Goal: Information Seeking & Learning: Find specific fact

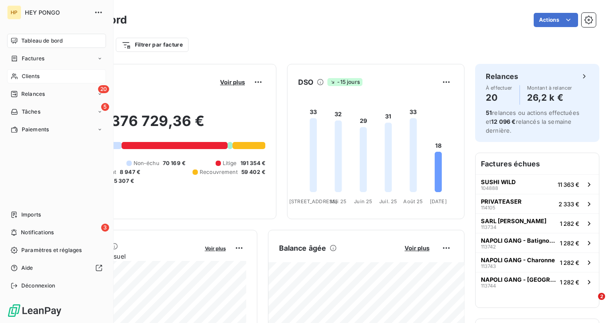
click at [25, 73] on span "Clients" at bounding box center [31, 76] width 18 height 8
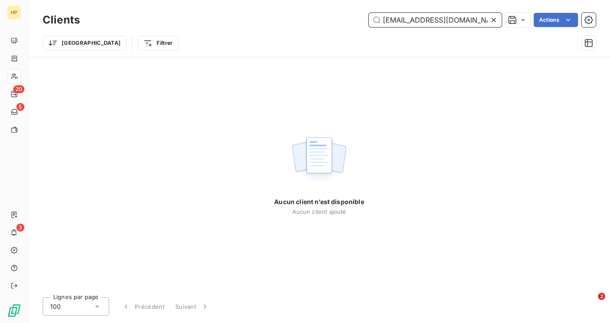
drag, startPoint x: 473, startPoint y: 23, endPoint x: 377, endPoint y: 19, distance: 96.4
click at [377, 19] on input "sabriallagui97@gmail.com" at bounding box center [435, 20] width 133 height 14
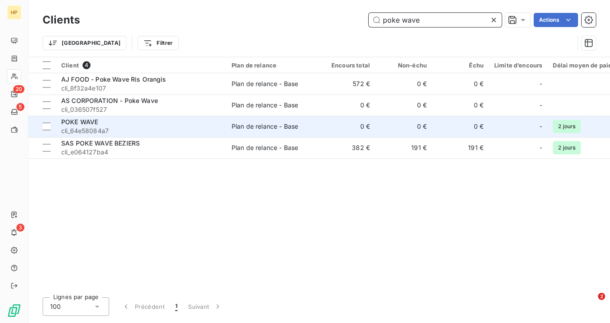
type input "poke wave"
click at [162, 124] on div "POKE WAVE" at bounding box center [141, 122] width 160 height 9
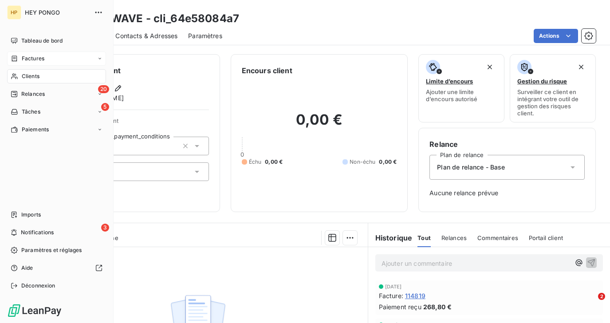
click at [29, 55] on span "Factures" at bounding box center [33, 59] width 23 height 8
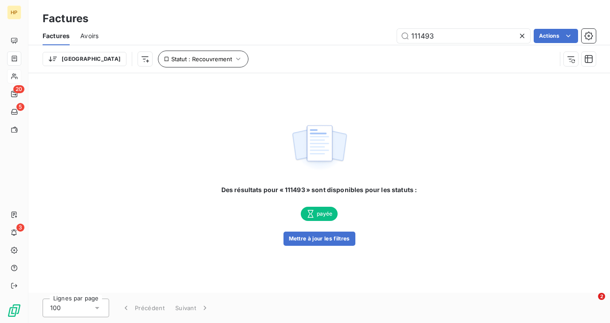
type input "111493"
click at [180, 63] on button "Statut : Recouvrement" at bounding box center [203, 59] width 91 height 17
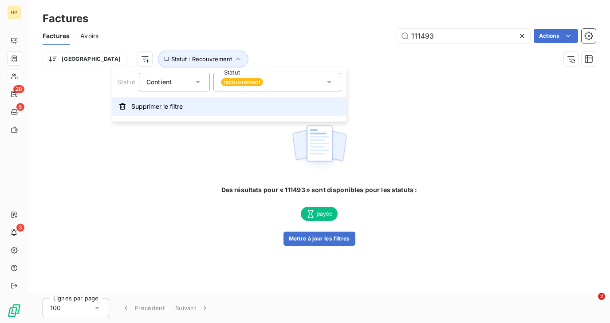
click at [155, 110] on span "Supprimer le filtre" at bounding box center [156, 106] width 51 height 9
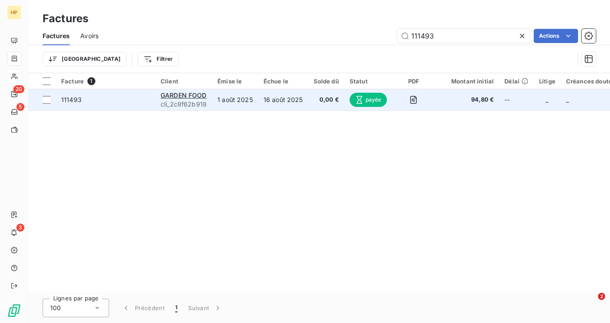
click at [150, 104] on td "111493" at bounding box center [105, 99] width 99 height 21
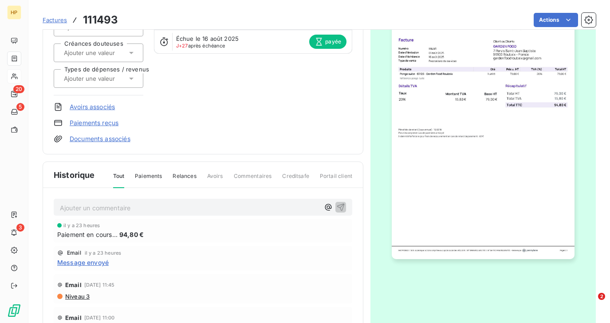
scroll to position [168, 0]
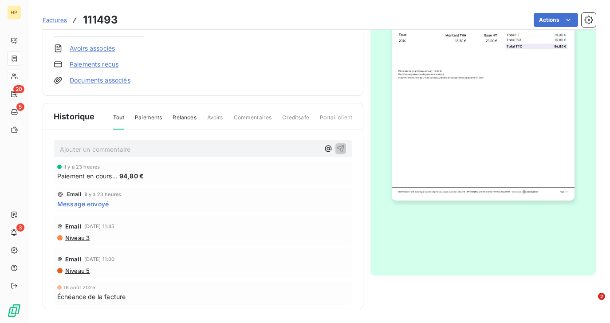
click at [99, 203] on span "Message envoyé" at bounding box center [82, 203] width 51 height 9
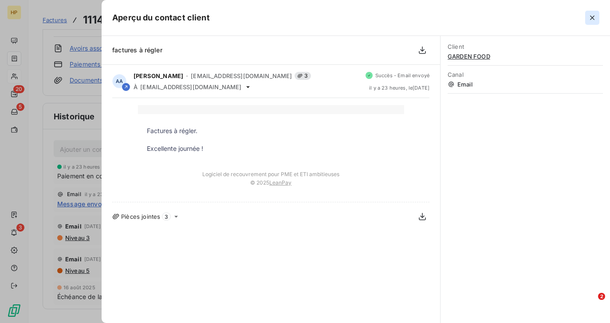
click at [590, 19] on icon "button" at bounding box center [592, 17] width 9 height 9
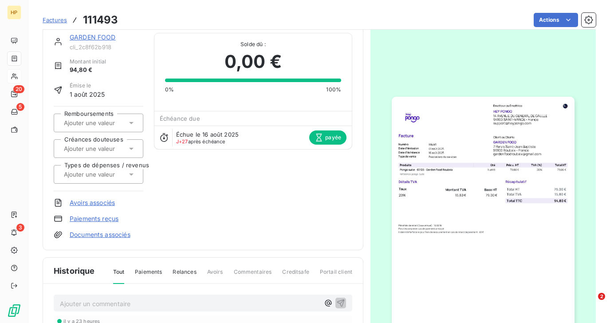
scroll to position [0, 0]
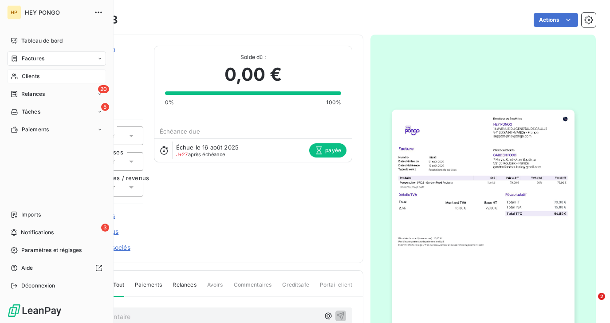
click at [22, 75] on span "Clients" at bounding box center [31, 76] width 18 height 8
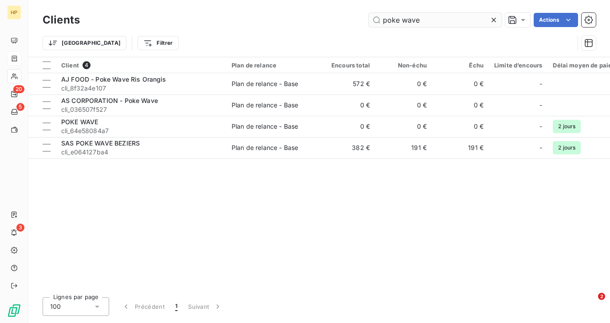
drag, startPoint x: 427, startPoint y: 22, endPoint x: 380, endPoint y: 23, distance: 46.2
click at [380, 23] on input "poke wave" at bounding box center [435, 20] width 133 height 14
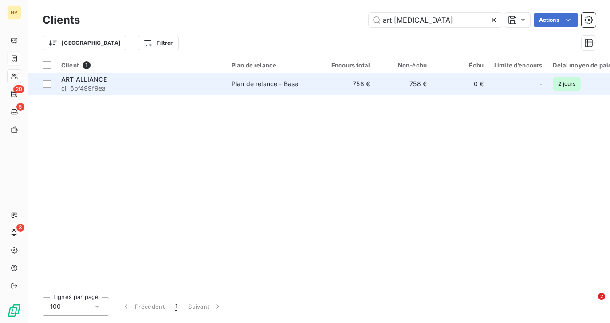
type input "art alli"
click at [110, 87] on span "cli_6bf499f9ea" at bounding box center [141, 88] width 160 height 9
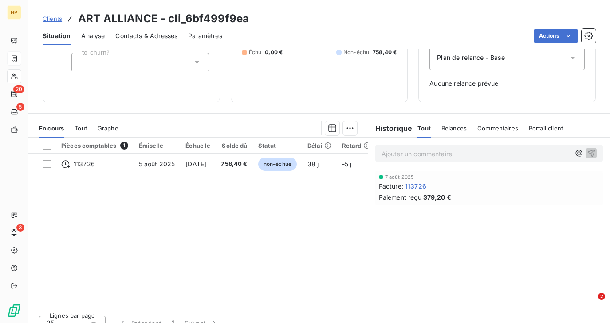
scroll to position [122, 0]
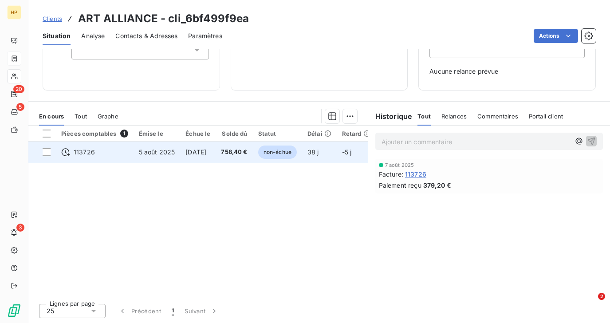
click at [236, 149] on span "758,40 €" at bounding box center [234, 152] width 26 height 9
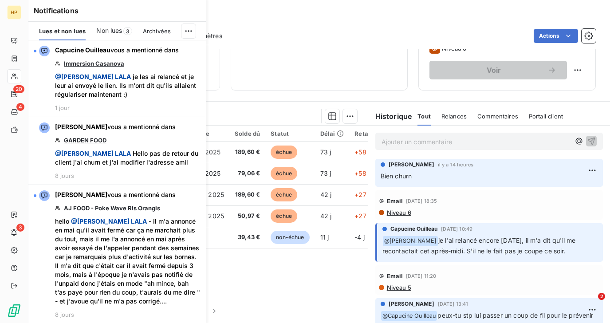
scroll to position [145, 0]
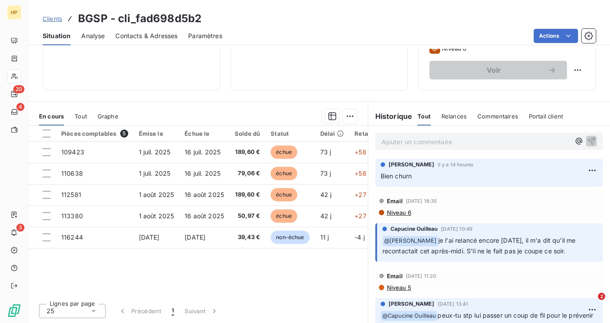
click at [351, 66] on div "548,66 € 0 Échu 509,23 € Non-échu 39,43 €" at bounding box center [319, 1] width 155 height 156
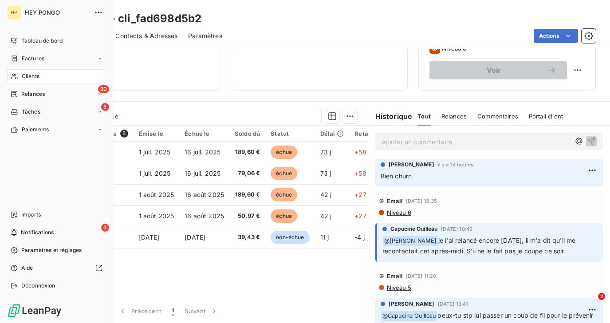
click at [20, 78] on div "Clients" at bounding box center [56, 76] width 99 height 14
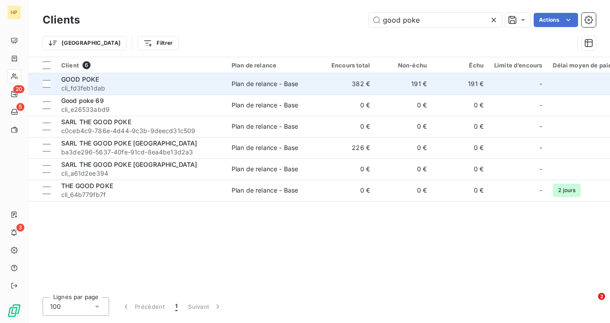
type input "good poke"
click at [107, 87] on span "cli_fd3feb1dab" at bounding box center [141, 88] width 160 height 9
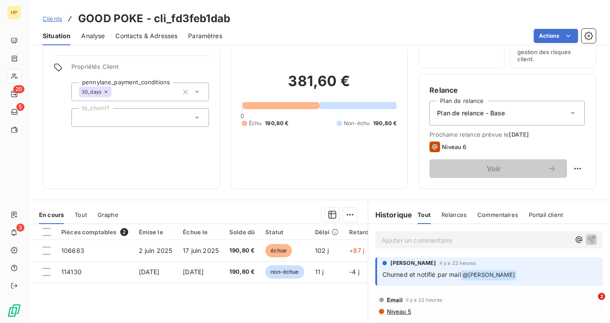
scroll to position [153, 0]
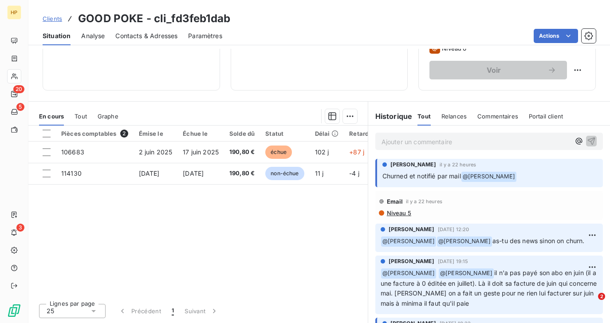
click at [395, 144] on p "Ajouter un commentaire ﻿" at bounding box center [476, 141] width 189 height 11
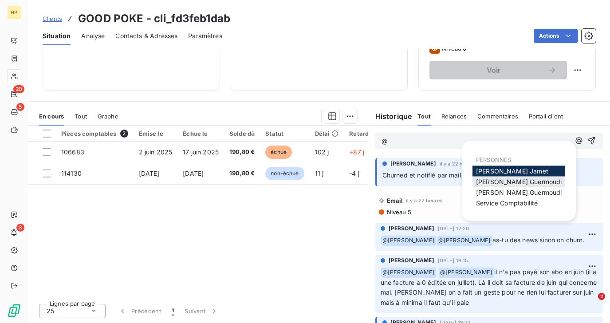
click at [499, 184] on span "[PERSON_NAME]" at bounding box center [519, 182] width 86 height 8
click at [499, 192] on span "[PERSON_NAME]" at bounding box center [519, 193] width 86 height 8
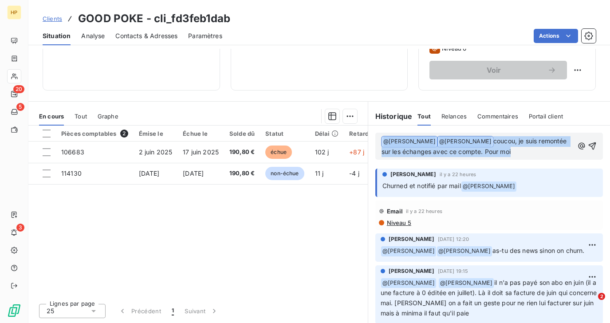
drag, startPoint x: 502, startPoint y: 151, endPoint x: 485, endPoint y: 136, distance: 23.3
click at [484, 136] on p "﻿ @ [PERSON_NAME] ﻿ ﻿ @ [PERSON_NAME] ﻿ coucou, je suis remontée sur les échang…" at bounding box center [478, 146] width 192 height 21
copy p "﻿ @ [PERSON_NAME] ﻿ ﻿ @ [PERSON_NAME] ﻿ coucou, je suis remontée sur les échang…"
click at [84, 113] on span "Tout" at bounding box center [81, 116] width 12 height 7
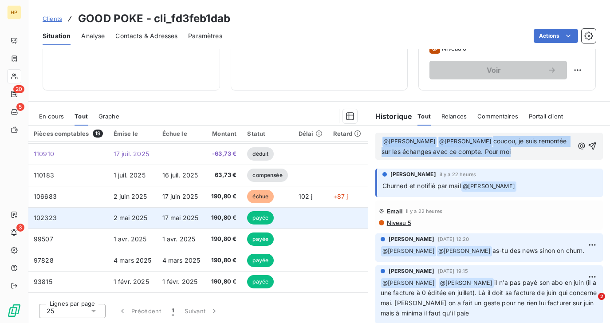
scroll to position [0, 0]
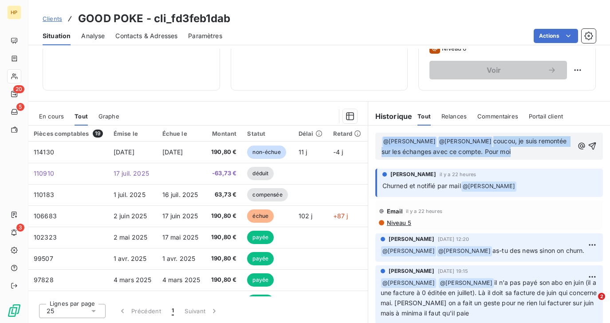
click at [529, 151] on p "﻿ @ [PERSON_NAME] ﻿ ﻿ @ [PERSON_NAME] ﻿ coucou, je suis remontée sur les échang…" at bounding box center [478, 146] width 192 height 21
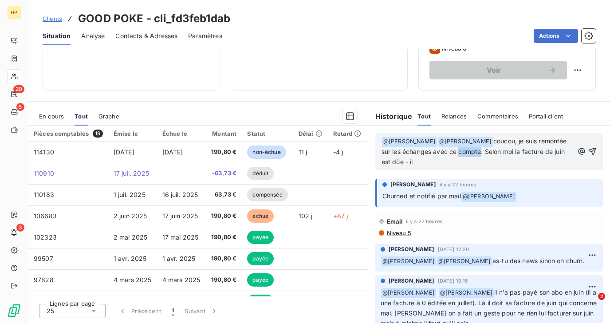
drag, startPoint x: 470, startPoint y: 153, endPoint x: 449, endPoint y: 153, distance: 20.4
click at [449, 153] on span "coucou, je suis remontée sur les échanges avec ce compte. Selon moi la facture …" at bounding box center [475, 151] width 187 height 28
click at [414, 162] on p "﻿ @ [PERSON_NAME] ﻿ ﻿ @ [PERSON_NAME] ﻿ coucou, je suis remontée sur les échang…" at bounding box center [478, 151] width 192 height 31
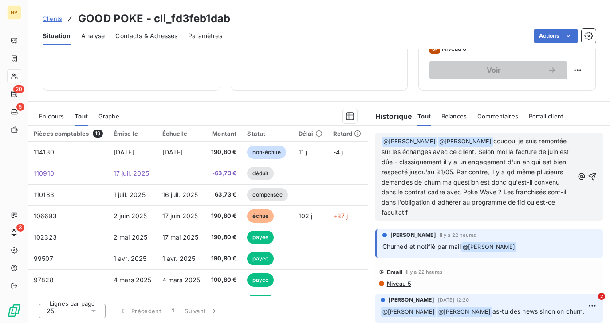
click at [529, 202] on span "coucou, je suis remontée sur les échanges avec ce client. Selon moi la facture …" at bounding box center [477, 176] width 190 height 79
click at [459, 213] on span "coucou, je suis remontée sur les échanges avec ce client. Selon moi la facture …" at bounding box center [477, 176] width 190 height 79
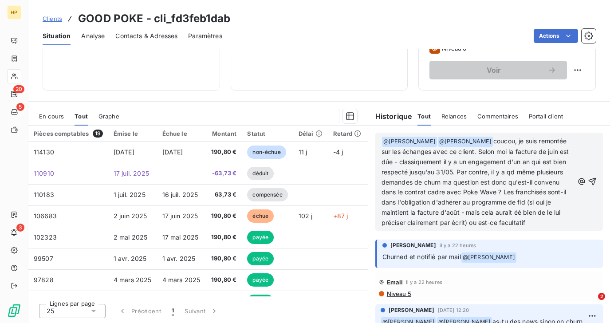
click at [540, 223] on p "﻿ @ [PERSON_NAME] ﻿ ﻿ @ [PERSON_NAME] ﻿ coucou, je suis remontée sur les échang…" at bounding box center [478, 182] width 192 height 92
click at [520, 211] on span "coucou, je suis remontée sur les échanges avec ce client. Selon moi la facture …" at bounding box center [477, 181] width 190 height 89
click at [540, 226] on p "﻿ @ [PERSON_NAME] ﻿ ﻿ @ [PERSON_NAME] ﻿ coucou, je suis remontée sur les échang…" at bounding box center [478, 182] width 192 height 92
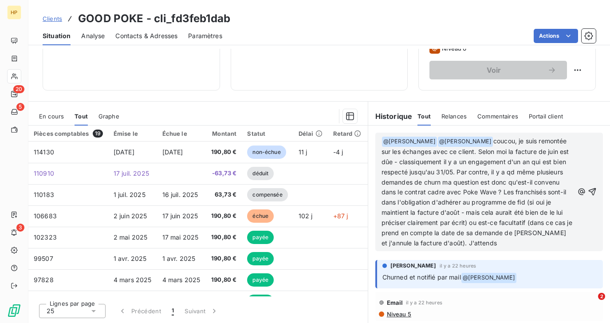
click at [490, 243] on p "﻿ @ [PERSON_NAME] ﻿ ﻿ @ [PERSON_NAME] ﻿ coucou, je suis remontée sur les échang…" at bounding box center [478, 192] width 192 height 112
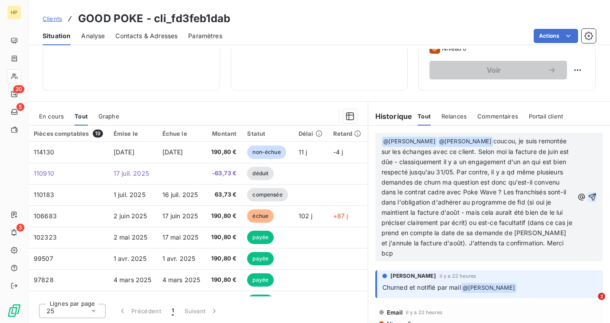
click at [593, 194] on icon "button" at bounding box center [592, 197] width 9 height 9
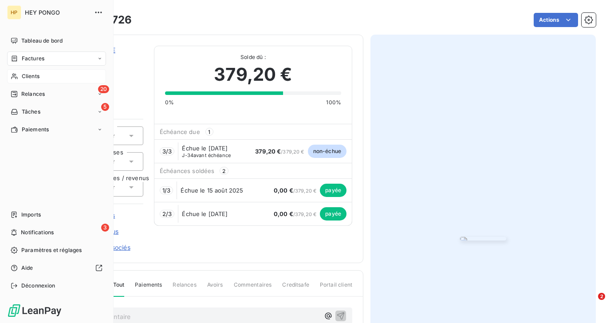
click at [22, 79] on span "Clients" at bounding box center [31, 76] width 18 height 8
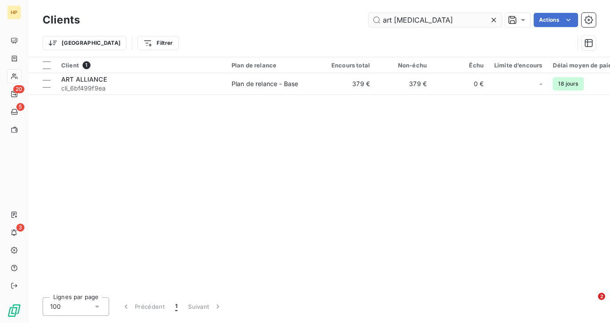
drag, startPoint x: 419, startPoint y: 24, endPoint x: 377, endPoint y: 20, distance: 41.9
click at [377, 20] on input "art [MEDICAL_DATA]" at bounding box center [435, 20] width 133 height 14
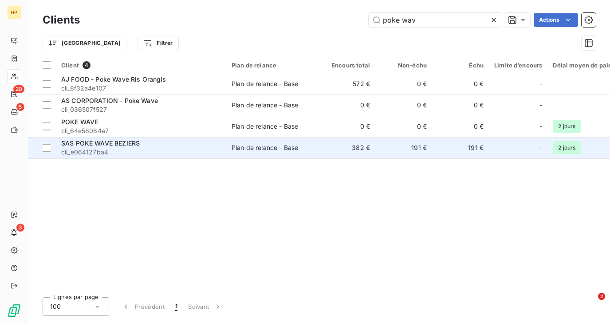
type input "poke wav"
click at [116, 142] on span "SAS POKE WAVE BEZIERS" at bounding box center [100, 143] width 79 height 8
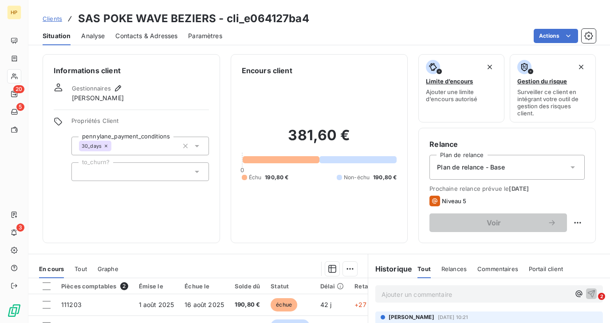
scroll to position [153, 0]
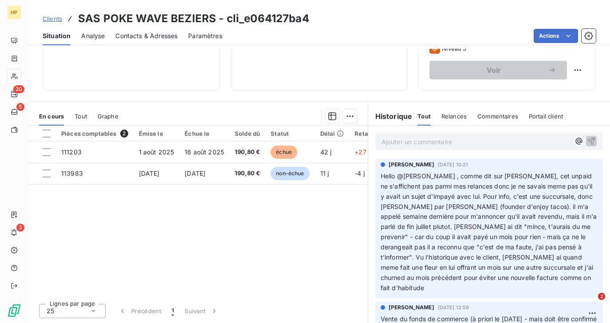
click at [84, 115] on span "Tout" at bounding box center [81, 116] width 12 height 7
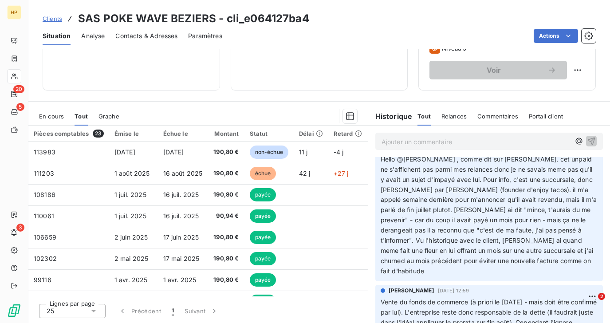
scroll to position [4, 0]
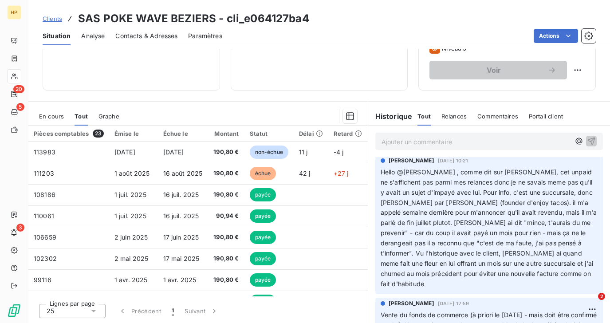
click at [387, 142] on p "Ajouter un commentaire ﻿" at bounding box center [476, 141] width 189 height 11
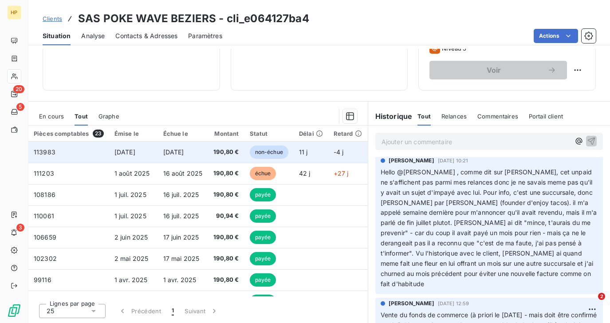
click at [184, 149] on span "16 sept. 2025" at bounding box center [173, 152] width 21 height 8
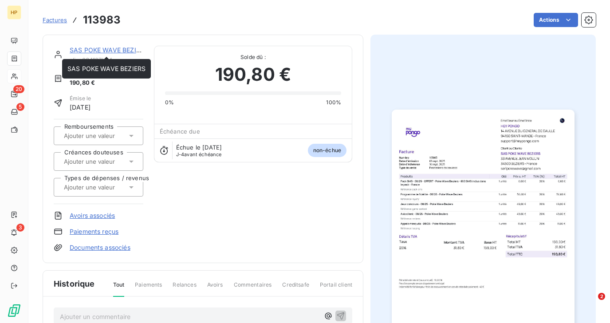
click at [95, 50] on link "SAS POKE WAVE BEZIERS" at bounding box center [109, 50] width 78 height 8
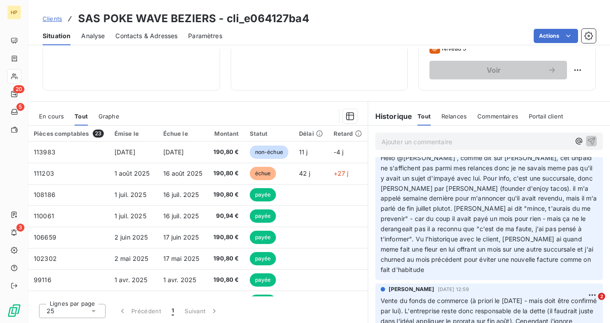
scroll to position [42, 0]
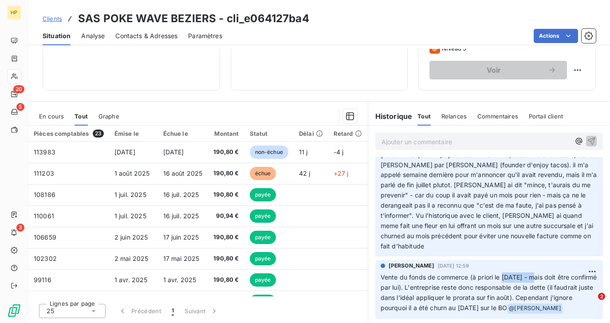
drag, startPoint x: 504, startPoint y: 267, endPoint x: 538, endPoint y: 267, distance: 33.3
click at [538, 273] on span "Vente du fonds de commerce (à priori le 26/08/2025 - mais doit être confirmé pa…" at bounding box center [490, 292] width 218 height 38
copy span "26/08/2025"
